Goal: Find specific page/section: Find specific page/section

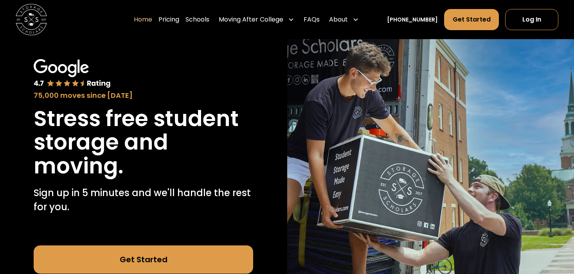
scroll to position [30, 0]
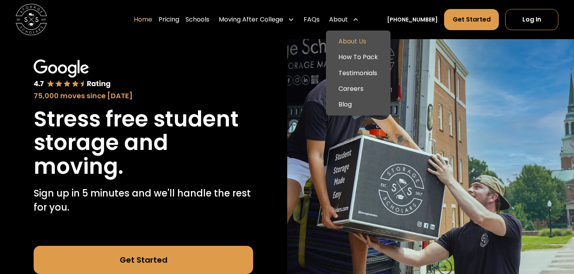
click at [369, 39] on link "About Us" at bounding box center [358, 42] width 58 height 16
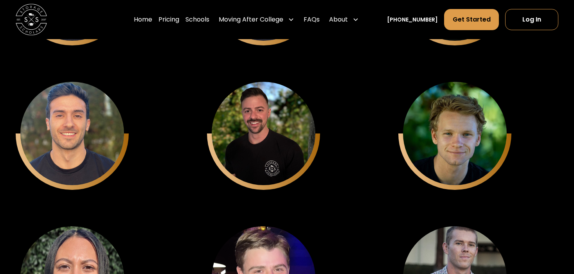
scroll to position [2388, 0]
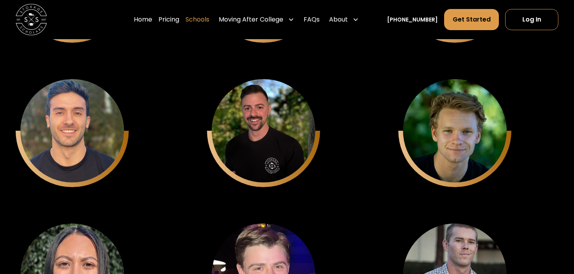
click at [207, 17] on link "Schools" at bounding box center [197, 20] width 24 height 22
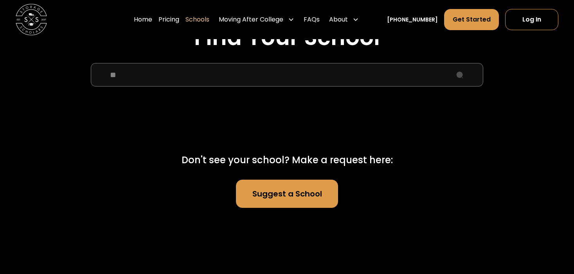
type input "*"
type input "****"
click at [270, 191] on link "Suggest a School" at bounding box center [287, 194] width 102 height 28
